Goal: Task Accomplishment & Management: Use online tool/utility

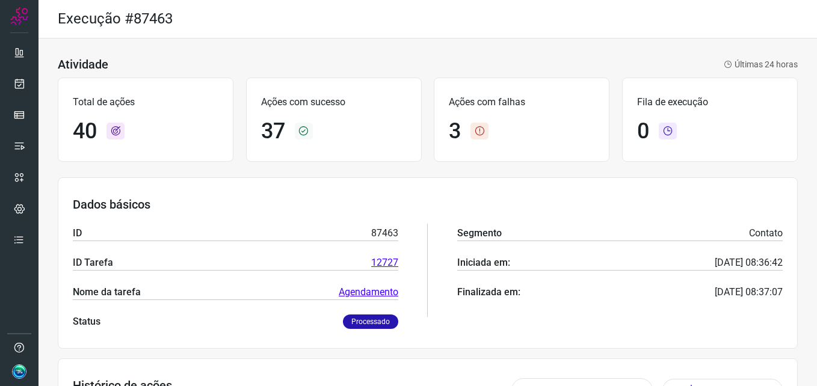
click at [466, 126] on div "3" at bounding box center [522, 132] width 146 height 26
click at [482, 131] on icon at bounding box center [480, 131] width 18 height 17
click at [474, 132] on icon at bounding box center [480, 131] width 18 height 17
click at [659, 132] on icon at bounding box center [668, 131] width 18 height 17
click at [23, 77] on link at bounding box center [19, 84] width 24 height 24
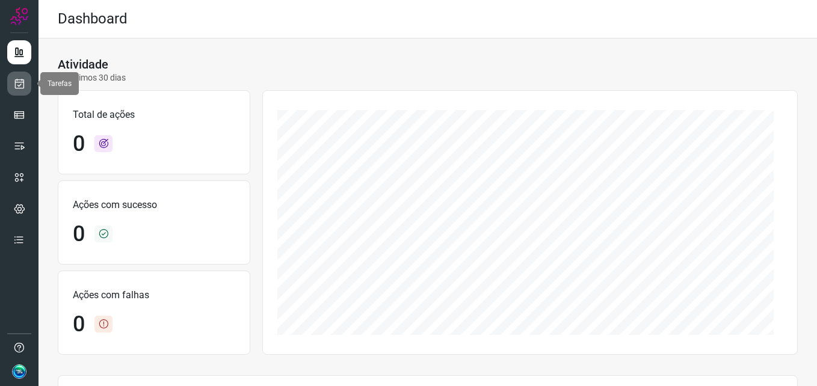
click at [25, 86] on link at bounding box center [19, 84] width 24 height 24
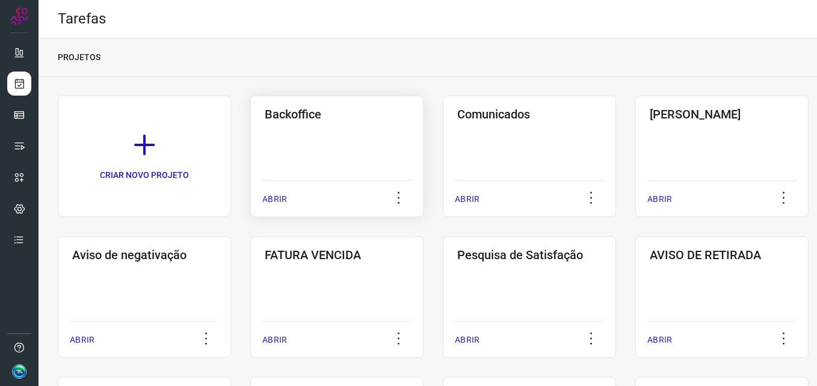
click at [307, 146] on div "Backoffice ABRIR" at bounding box center [336, 157] width 173 height 122
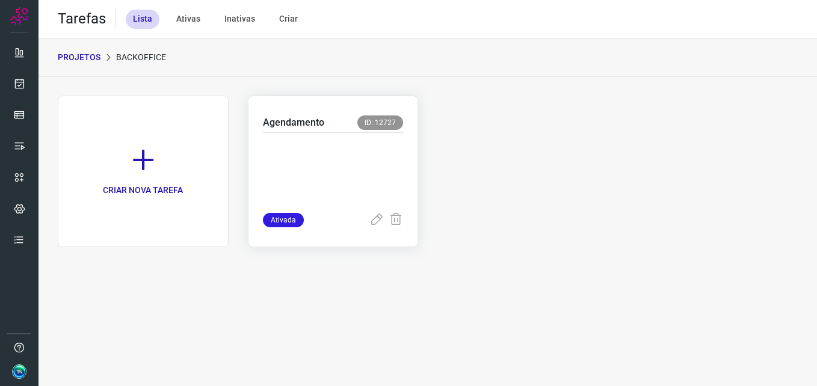
click at [336, 172] on p at bounding box center [333, 170] width 141 height 60
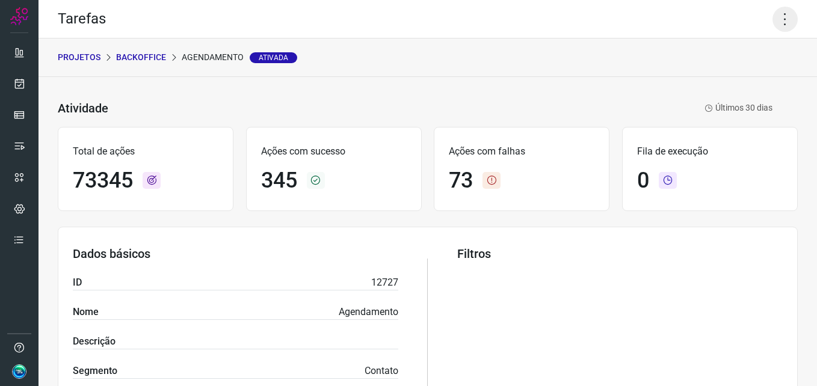
click at [774, 21] on icon at bounding box center [785, 19] width 25 height 25
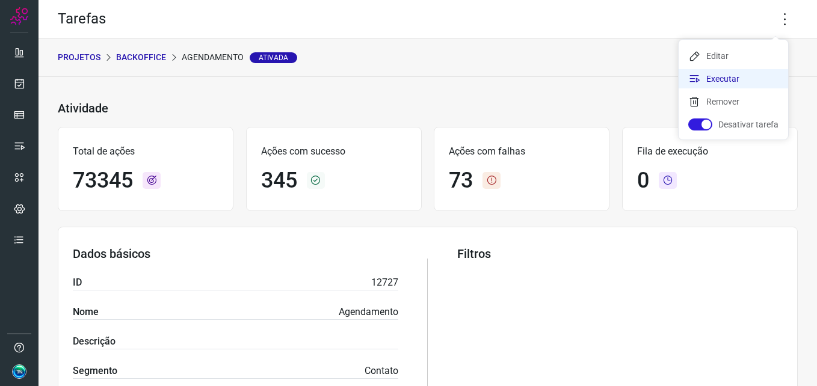
click at [736, 79] on li "Executar" at bounding box center [734, 78] width 110 height 19
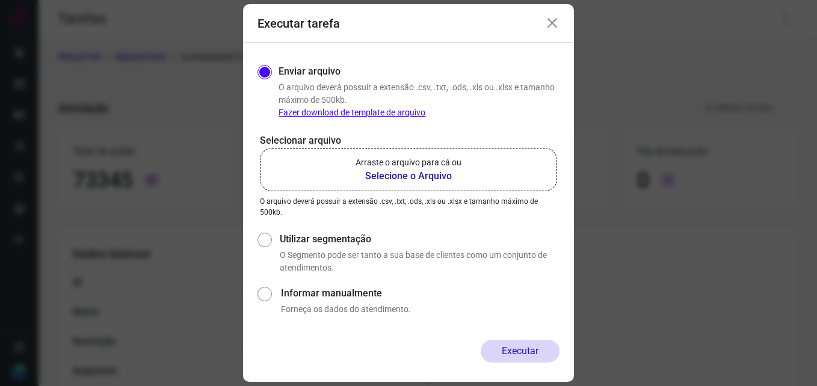
click at [435, 173] on b "Selecione o Arquivo" at bounding box center [409, 176] width 106 height 14
click at [0, 0] on input "Arraste o arquivo para cá ou Selecione o Arquivo" at bounding box center [0, 0] width 0 height 0
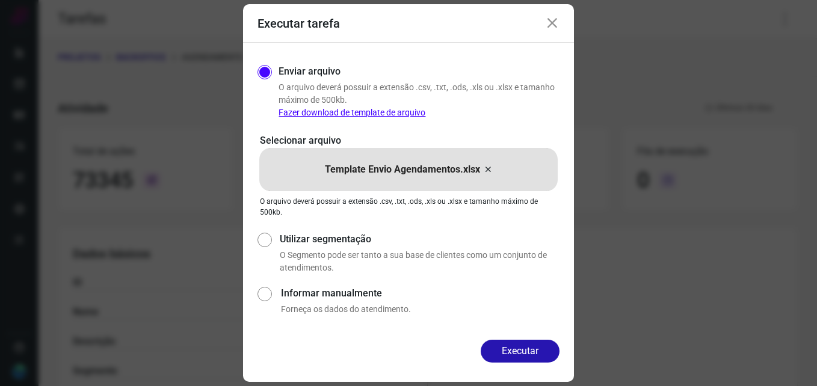
click at [510, 352] on button "Executar" at bounding box center [520, 351] width 79 height 23
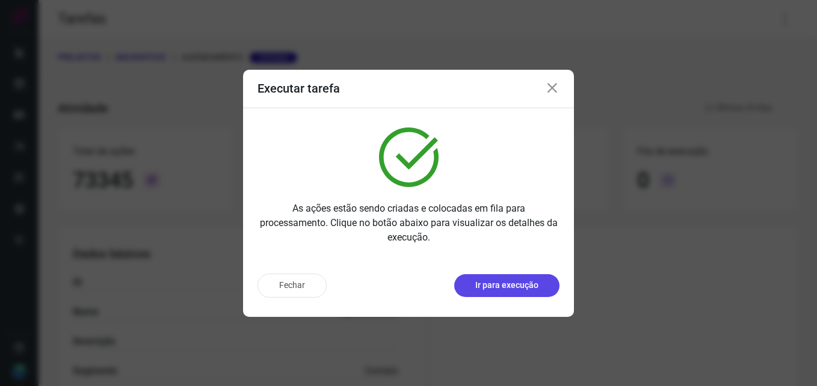
click at [528, 287] on p "Ir para execução" at bounding box center [507, 285] width 63 height 13
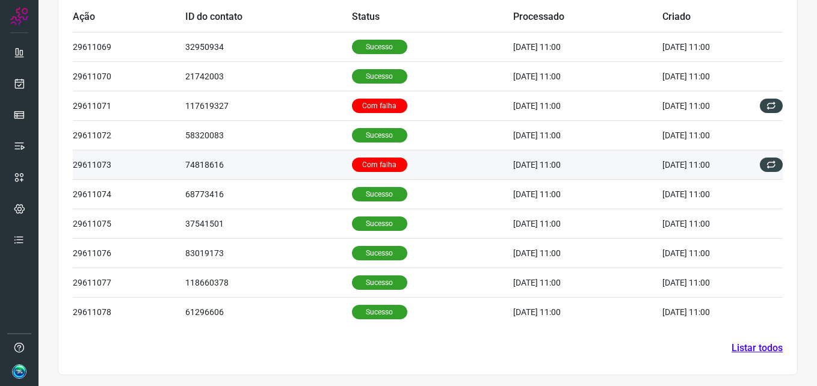
scroll to position [406, 0]
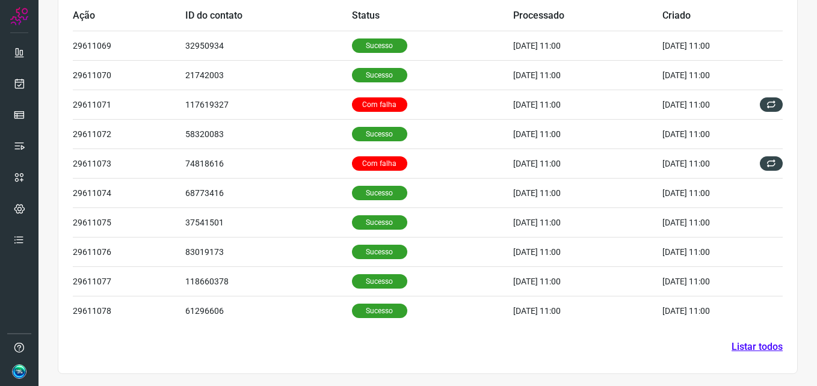
click at [742, 340] on link "Listar todos" at bounding box center [757, 347] width 51 height 14
